Goal: Information Seeking & Learning: Learn about a topic

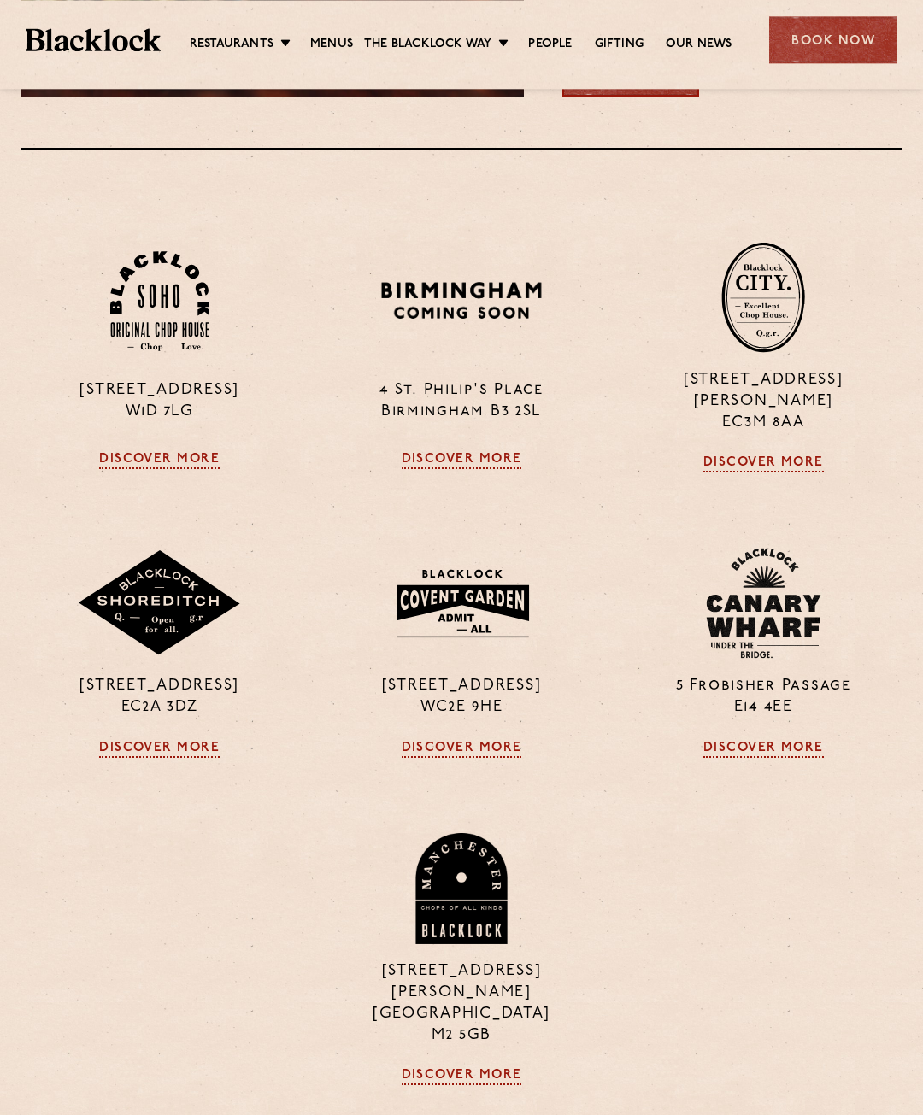
scroll to position [1561, 0]
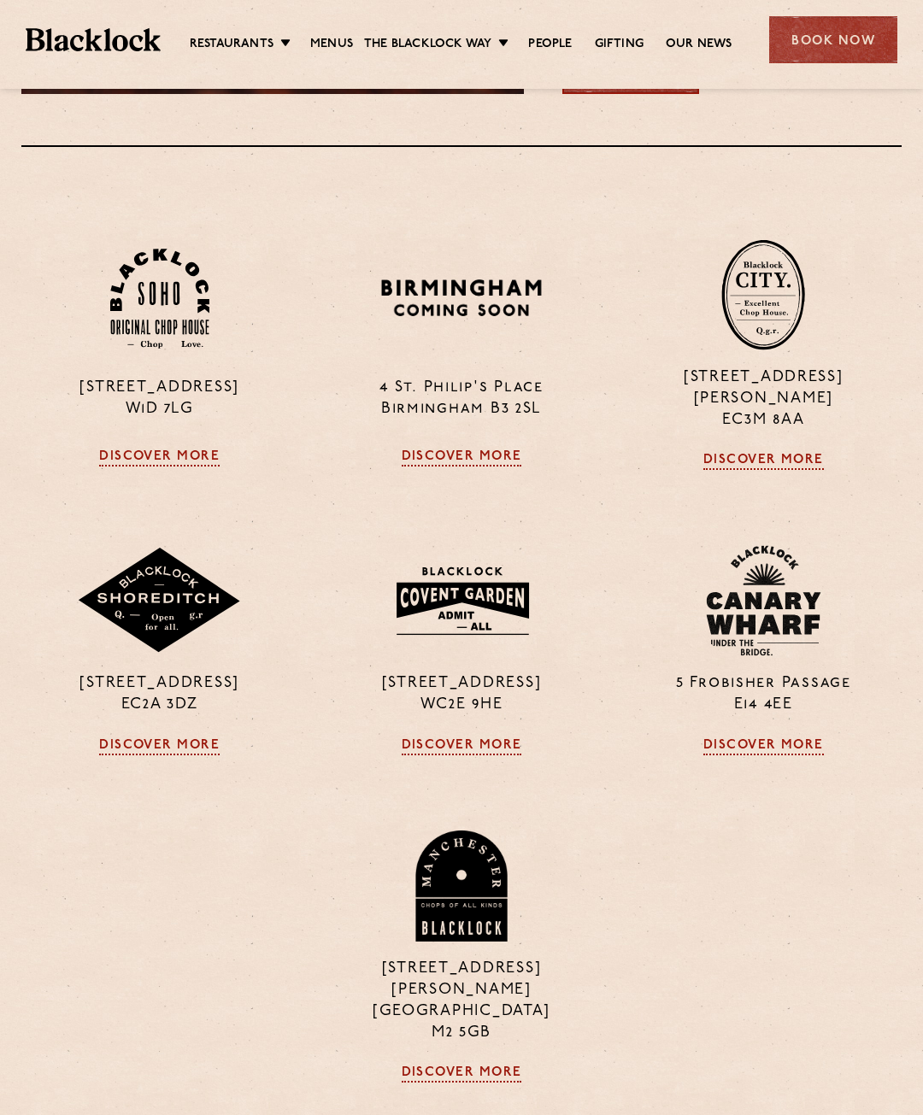
click at [491, 756] on link "Discover More" at bounding box center [462, 746] width 121 height 17
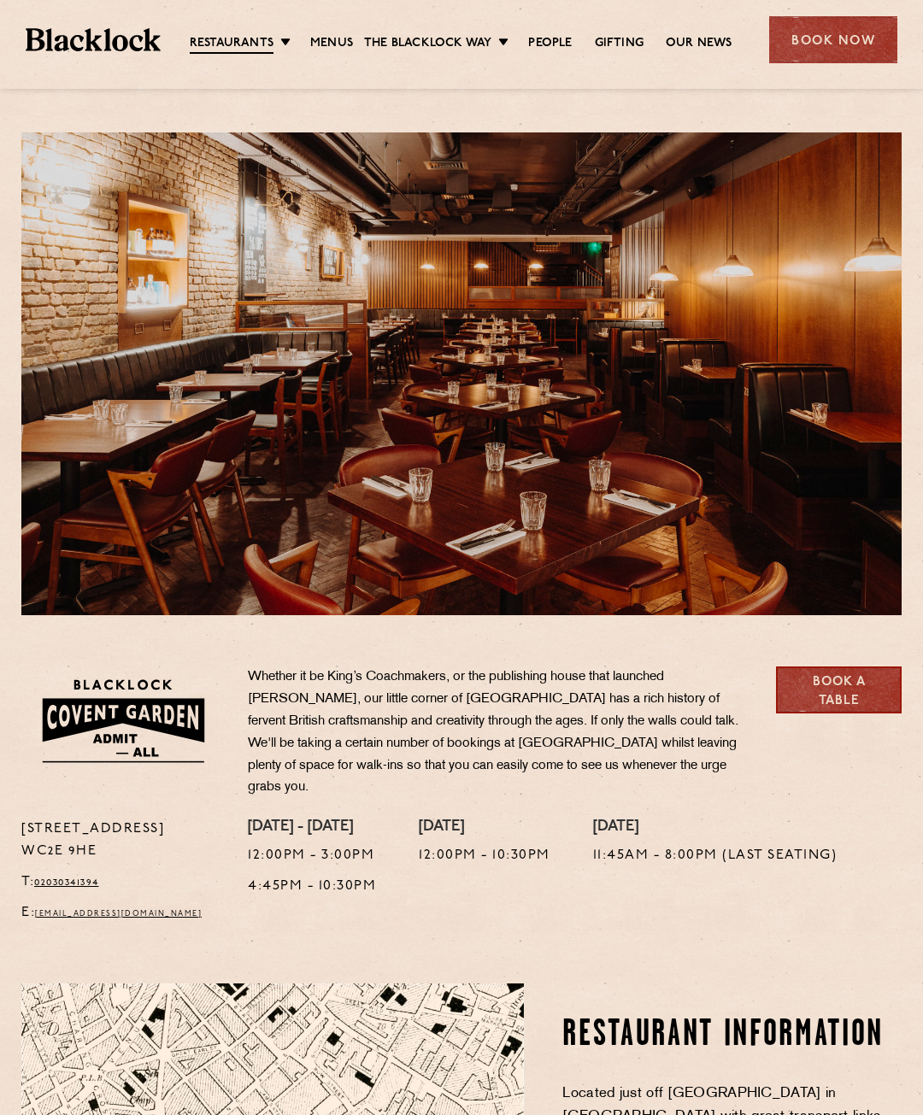
click at [343, 41] on link "Menus" at bounding box center [331, 43] width 43 height 17
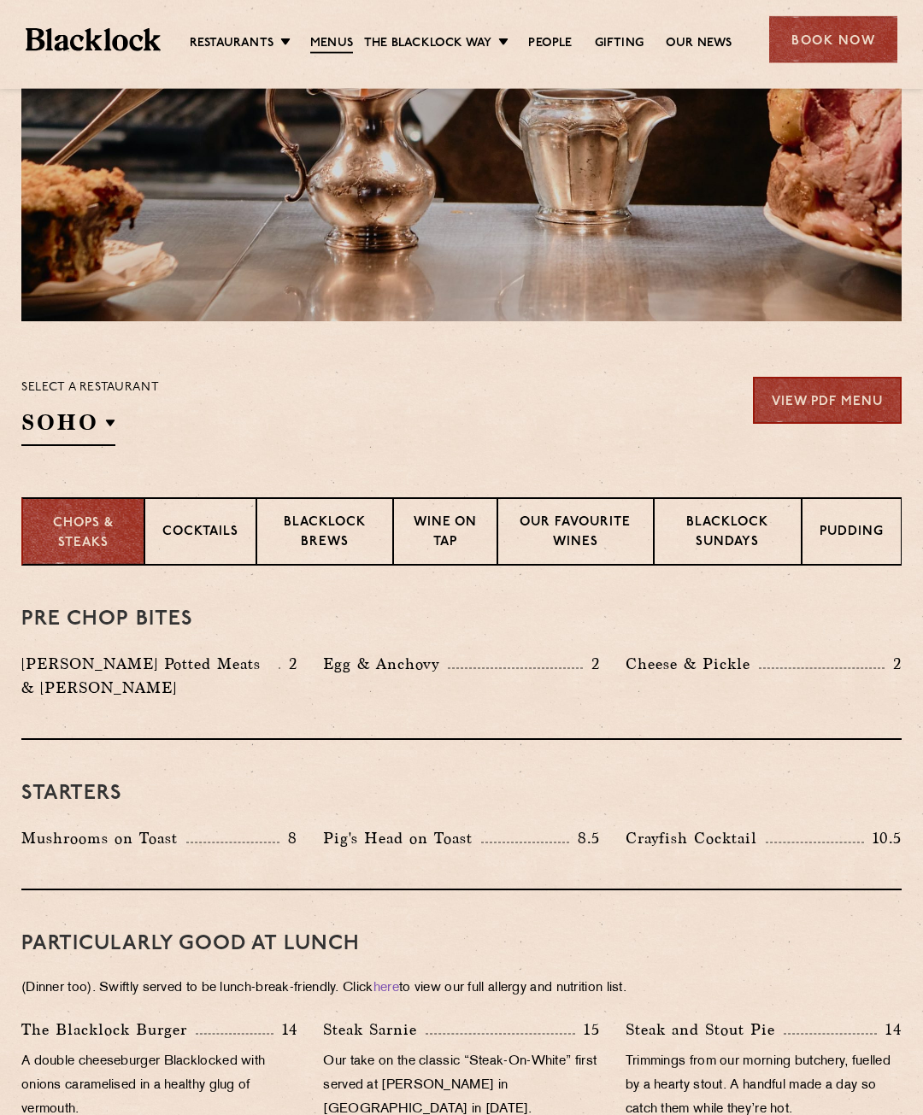
scroll to position [295, 0]
click at [0, 0] on p "Covent Garden" at bounding box center [0, 0] width 0 height 0
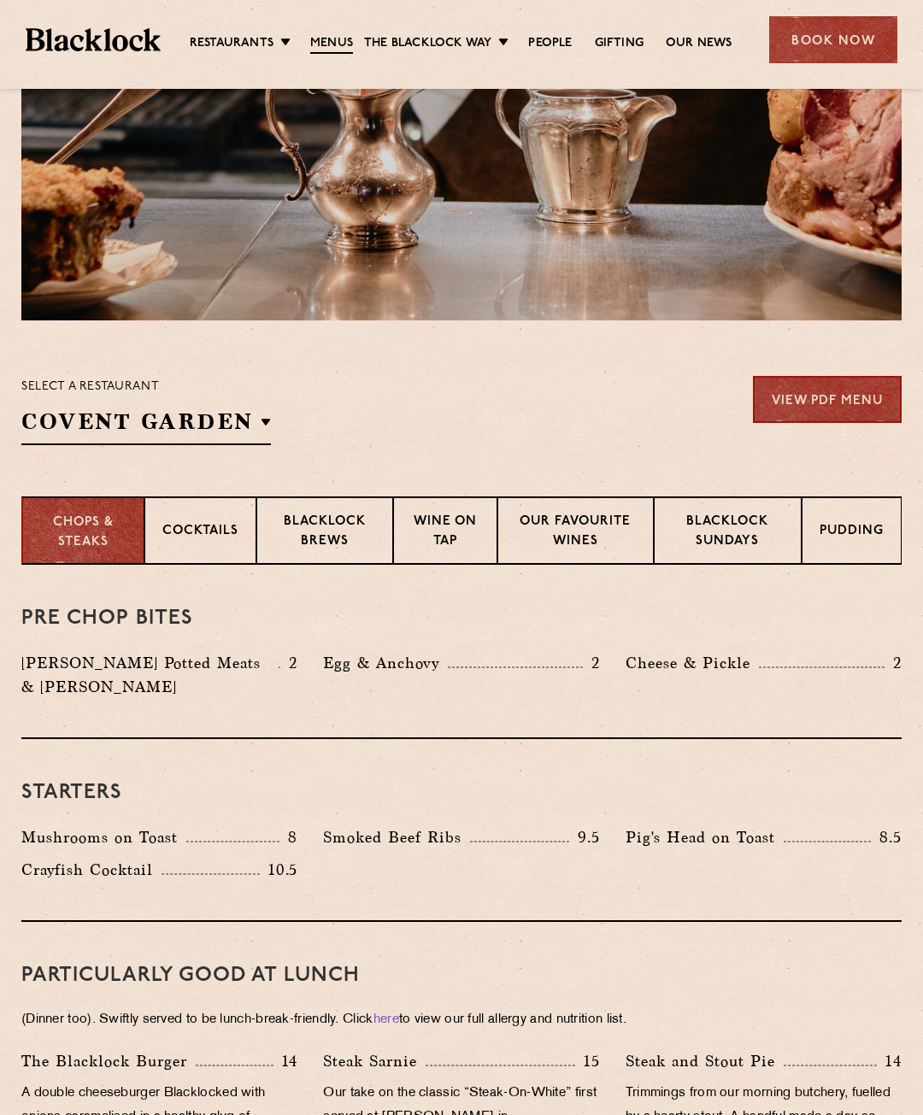
click at [850, 834] on div "Pig's Head on Toast 8.5" at bounding box center [764, 838] width 276 height 24
click at [742, 529] on p "Blacklock Sundays" at bounding box center [728, 533] width 112 height 40
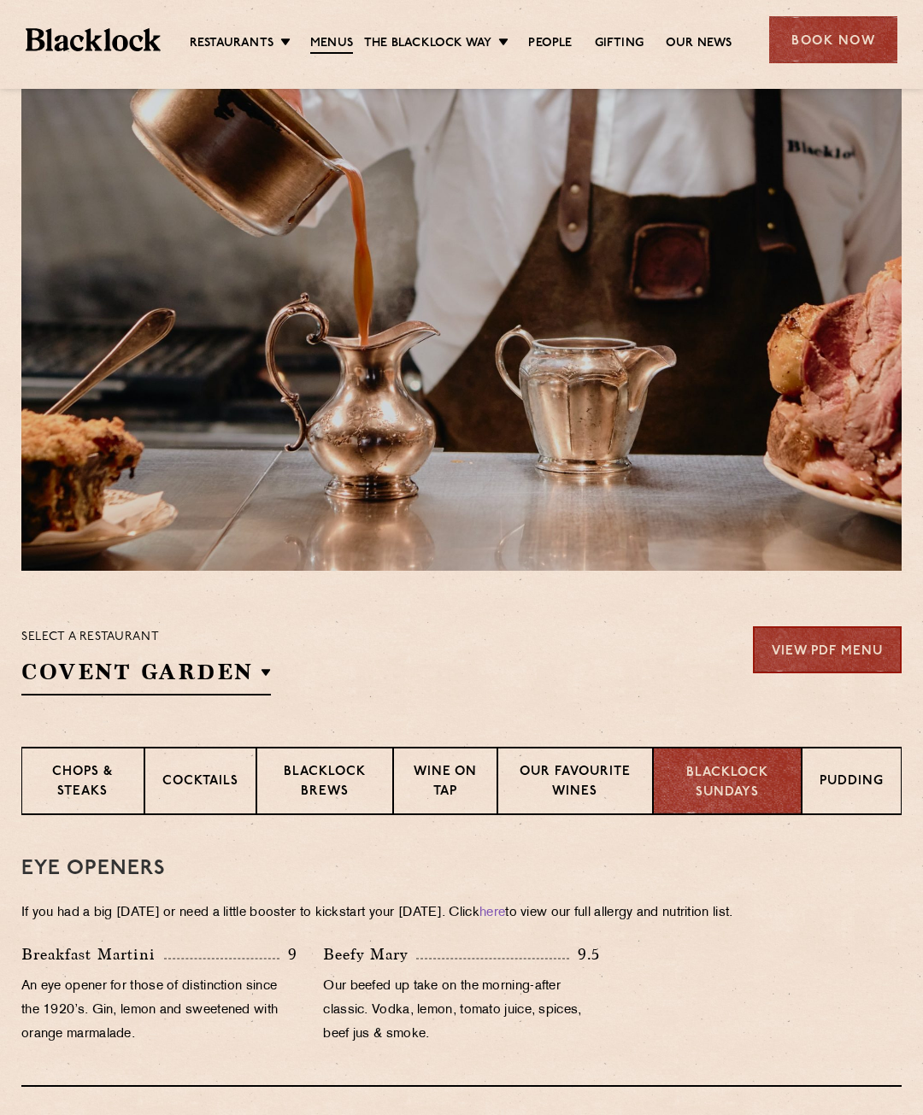
scroll to position [0, 0]
